Goal: Check status

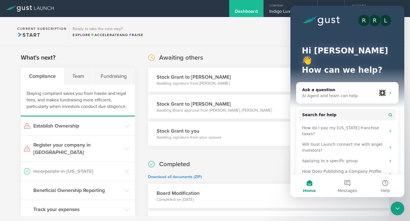
click at [199, 45] on section "Current Subscription Start Ready to take the next step? Explore Accelerate and …" at bounding box center [205, 31] width 410 height 29
click at [124, 126] on icon at bounding box center [126, 126] width 5 height 5
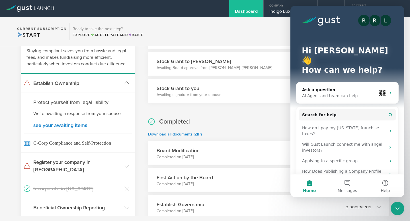
scroll to position [53, 0]
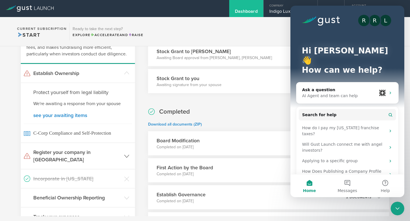
click at [125, 150] on header "Register your company in [GEOGRAPHIC_DATA]" at bounding box center [78, 156] width 114 height 26
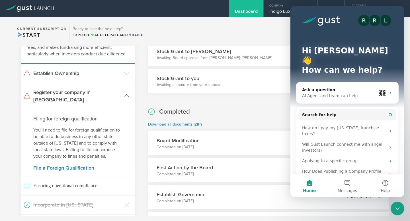
scroll to position [57, 0]
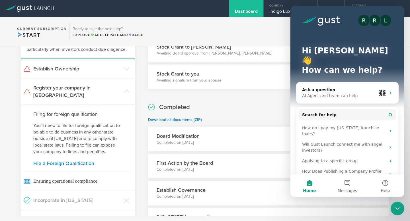
click at [400, 210] on icon "Close Intercom Messenger" at bounding box center [397, 208] width 7 height 7
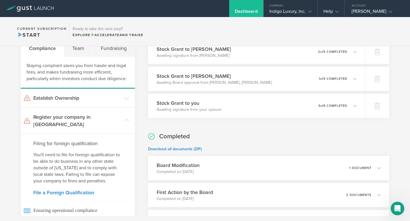
scroll to position [0, 0]
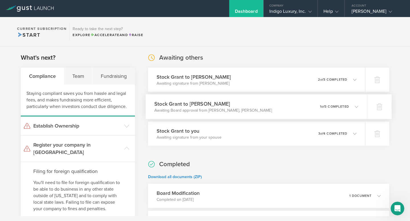
click at [352, 110] on div "0 undeliverable 1 of 3 completed" at bounding box center [339, 107] width 38 height 10
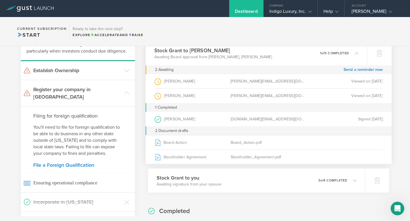
scroll to position [61, 0]
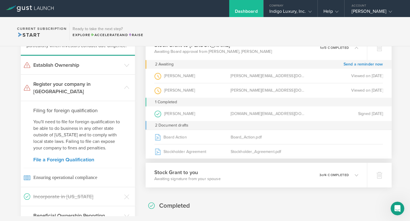
click at [346, 174] on p "3 of 4 completed" at bounding box center [334, 175] width 30 height 3
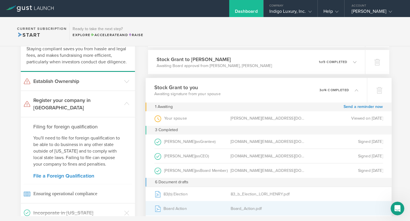
scroll to position [20, 0]
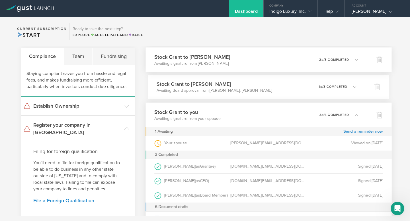
click at [346, 62] on div "0 undeliverable 2 of 3 completed" at bounding box center [338, 60] width 39 height 10
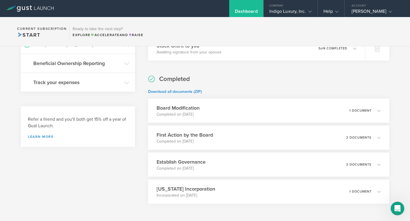
scroll to position [236, 0]
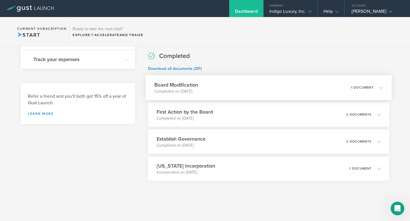
click at [238, 90] on div "Board Modification Completed on [DATE] 1 document" at bounding box center [268, 87] width 246 height 25
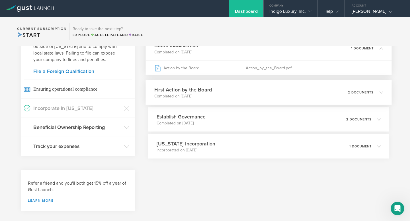
scroll to position [127, 0]
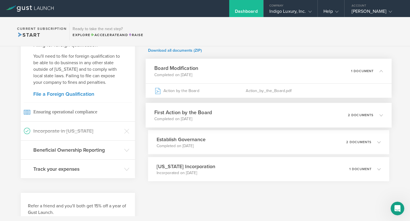
click at [242, 119] on div "First Action by the Board Completed on [DATE] 2 documents" at bounding box center [268, 115] width 246 height 25
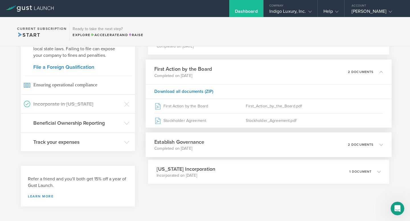
click at [241, 152] on div "Establish Governance Completed on [DATE] 2 documents" at bounding box center [268, 145] width 246 height 25
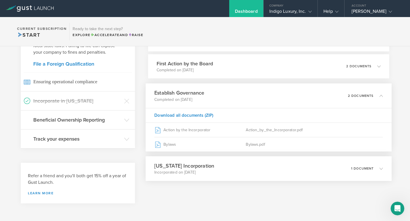
click at [241, 167] on div "Delaware Incorporation Incorporated on Jun 26, 2025 1 document" at bounding box center [268, 168] width 246 height 25
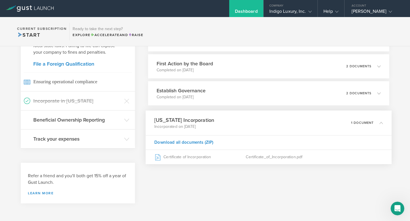
scroll to position [149, 0]
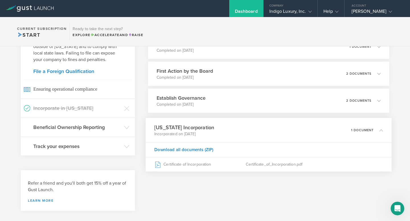
click at [234, 185] on section "Awaiting others Stock Grant to JULIA VALENTINE Awaiting signature from JULIA VA…" at bounding box center [268, 44] width 241 height 281
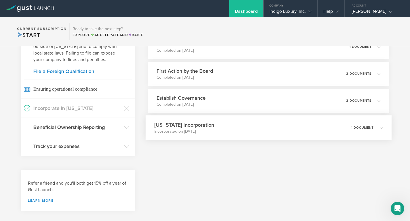
click at [237, 134] on div "Delaware Incorporation Incorporated on Jun 26, 2025 1 document" at bounding box center [268, 127] width 246 height 25
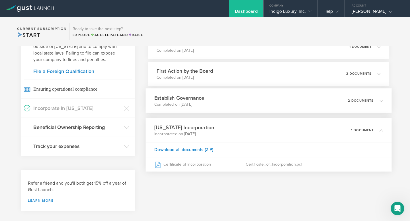
click at [237, 103] on div "Establish Governance Completed on [DATE] 2 documents" at bounding box center [268, 100] width 246 height 25
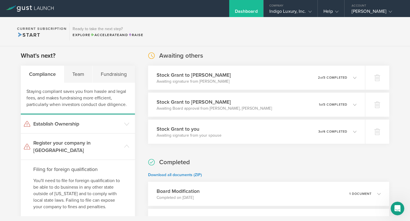
scroll to position [0, 0]
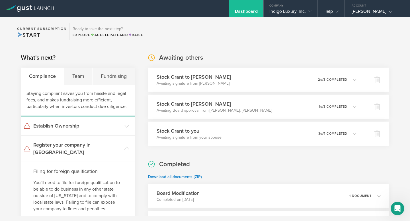
click at [32, 7] on icon at bounding box center [30, 8] width 48 height 6
click at [386, 12] on gust-icon at bounding box center [389, 12] width 6 height 6
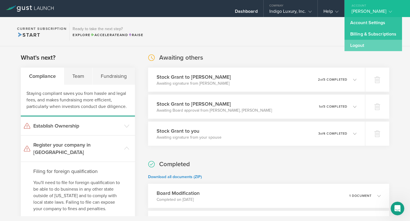
click at [358, 47] on link "Logout" at bounding box center [372, 45] width 57 height 11
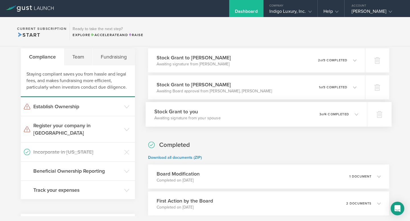
scroll to position [24, 0]
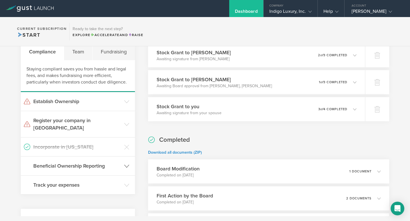
click at [122, 160] on header "Beneficial Ownership Reporting" at bounding box center [78, 166] width 114 height 19
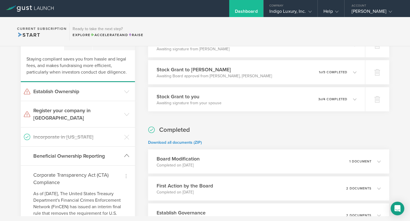
scroll to position [37, 0]
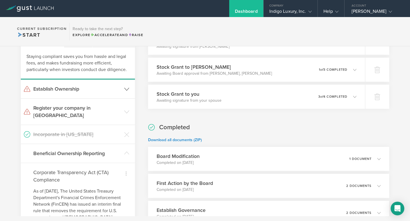
click at [124, 88] on polyline at bounding box center [126, 89] width 5 height 3
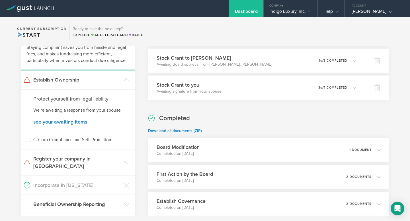
scroll to position [50, 0]
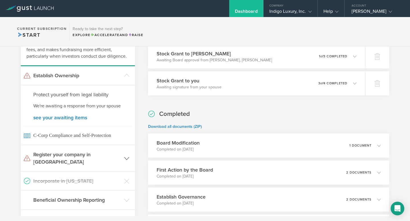
click at [110, 154] on h3 "Register your company in [GEOGRAPHIC_DATA]" at bounding box center [77, 158] width 88 height 15
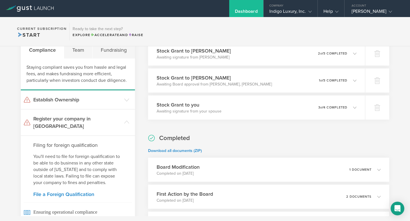
scroll to position [10, 0]
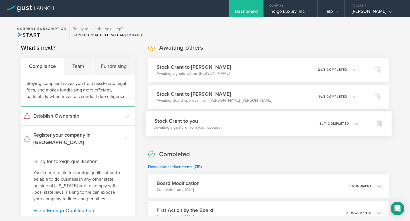
click at [186, 124] on h3 "Stock Grant to you" at bounding box center [187, 121] width 66 height 8
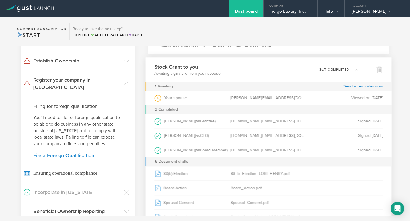
scroll to position [31, 0]
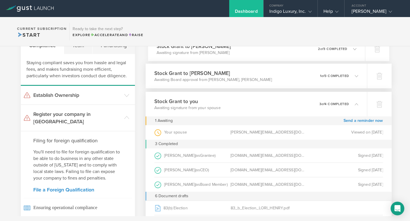
click at [217, 81] on p "Awaiting Board approval from [PERSON_NAME], [PERSON_NAME]" at bounding box center [212, 80] width 117 height 6
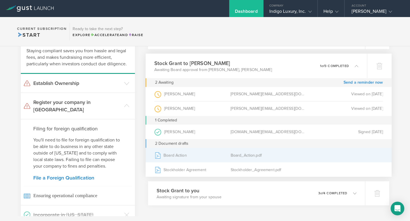
scroll to position [0, 0]
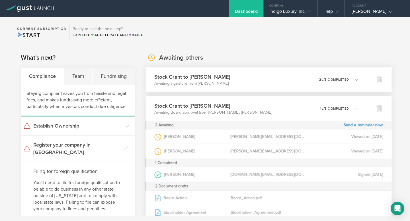
click at [220, 87] on div "Stock Grant to [PERSON_NAME] Awaiting signature from [PERSON_NAME] 0 undelivera…" at bounding box center [255, 79] width 221 height 25
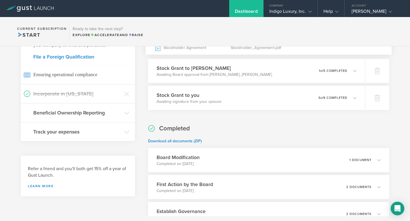
scroll to position [236, 0]
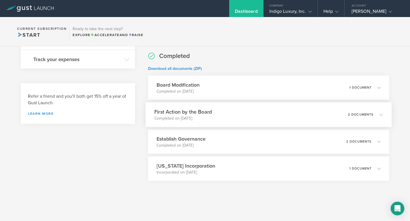
click at [217, 113] on div "First Action by the Board Completed on [DATE] 2 documents" at bounding box center [268, 114] width 246 height 25
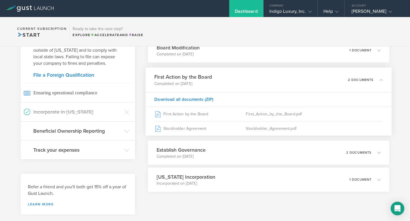
scroll to position [144, 0]
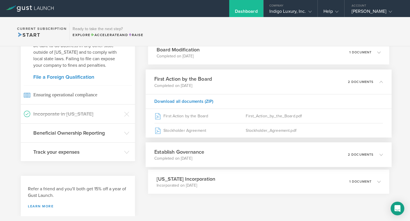
click at [222, 162] on div "Establish Governance Completed on [DATE] 2 documents" at bounding box center [268, 155] width 246 height 25
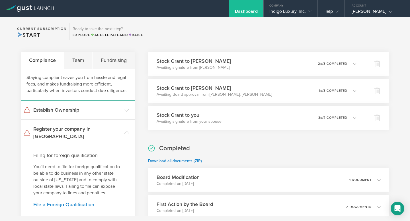
scroll to position [0, 0]
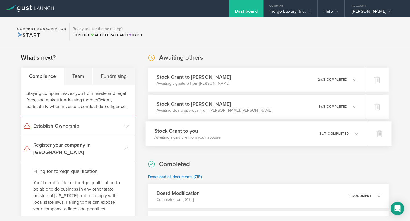
click at [226, 139] on div "Stock Grant to you Awaiting signature from your spouse 0 undeliverable 3 of 4 c…" at bounding box center [255, 133] width 221 height 25
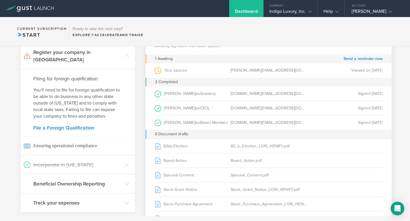
scroll to position [151, 0]
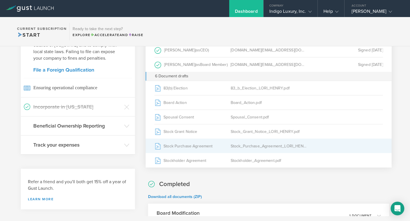
click at [213, 148] on div "Stock Purchase Agreement" at bounding box center [192, 146] width 76 height 14
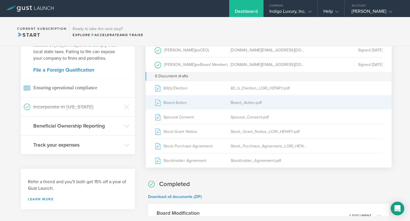
click at [217, 103] on div "Board Action" at bounding box center [192, 103] width 76 height 14
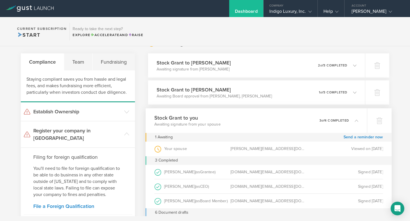
scroll to position [0, 0]
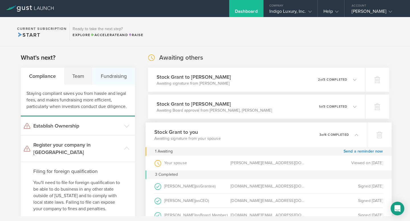
click at [100, 74] on div "Fundraising" at bounding box center [113, 76] width 42 height 17
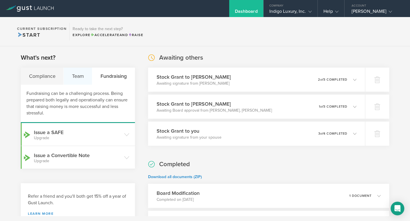
click at [81, 77] on div "Team" at bounding box center [78, 76] width 28 height 17
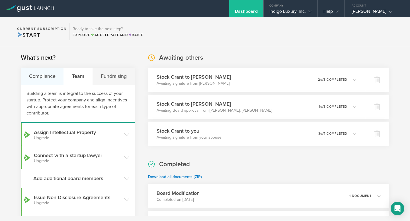
click at [52, 81] on div "Compliance" at bounding box center [42, 76] width 43 height 17
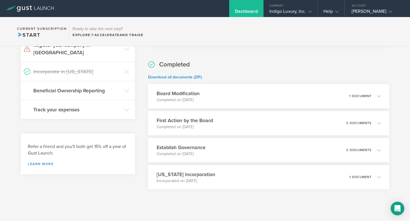
scroll to position [108, 0]
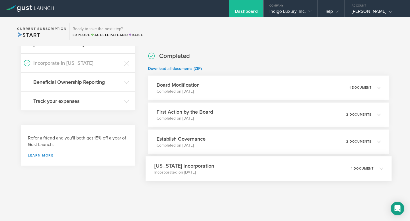
click at [201, 163] on h3 "[US_STATE] Incorporation" at bounding box center [184, 166] width 60 height 8
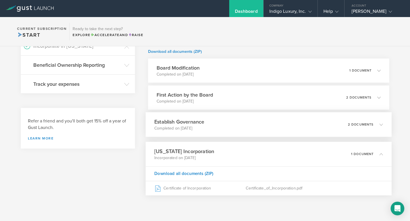
click at [209, 130] on div "Establish Governance Completed on [DATE] 2 documents" at bounding box center [268, 124] width 246 height 25
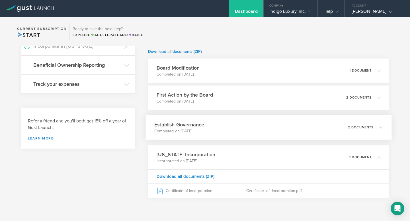
scroll to position [125, 0]
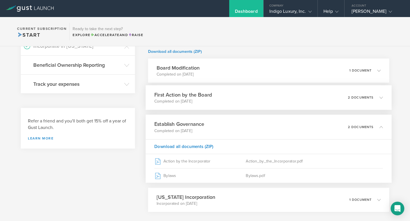
click at [218, 104] on div "First Action by the Board Completed on [DATE] 2 documents" at bounding box center [268, 97] width 246 height 25
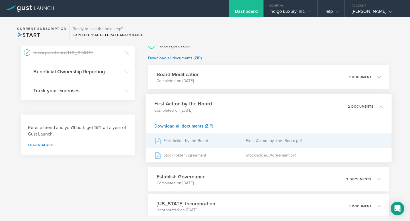
scroll to position [115, 0]
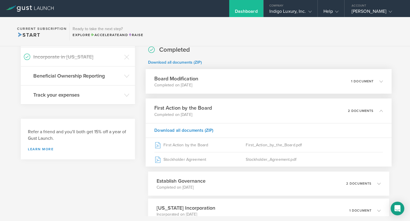
click at [218, 87] on div "Board Modification Completed on [DATE] 1 document" at bounding box center [268, 81] width 246 height 25
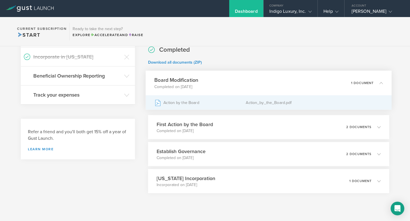
click at [219, 104] on div "Action by the Board" at bounding box center [199, 103] width 91 height 14
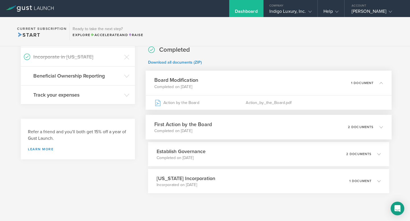
click at [217, 133] on div "First Action by the Board Completed on [DATE] 2 documents" at bounding box center [268, 127] width 246 height 25
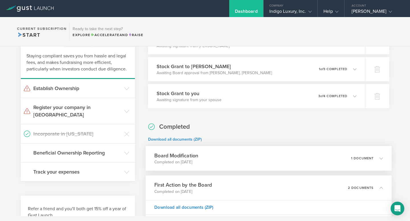
scroll to position [0, 0]
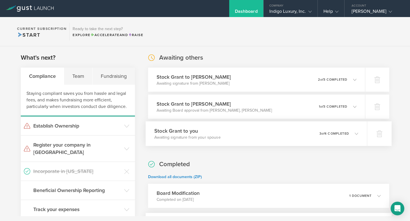
click at [217, 128] on h3 "Stock Grant to you" at bounding box center [187, 131] width 66 height 8
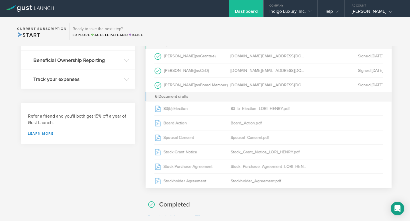
scroll to position [131, 0]
